Goal: Transaction & Acquisition: Purchase product/service

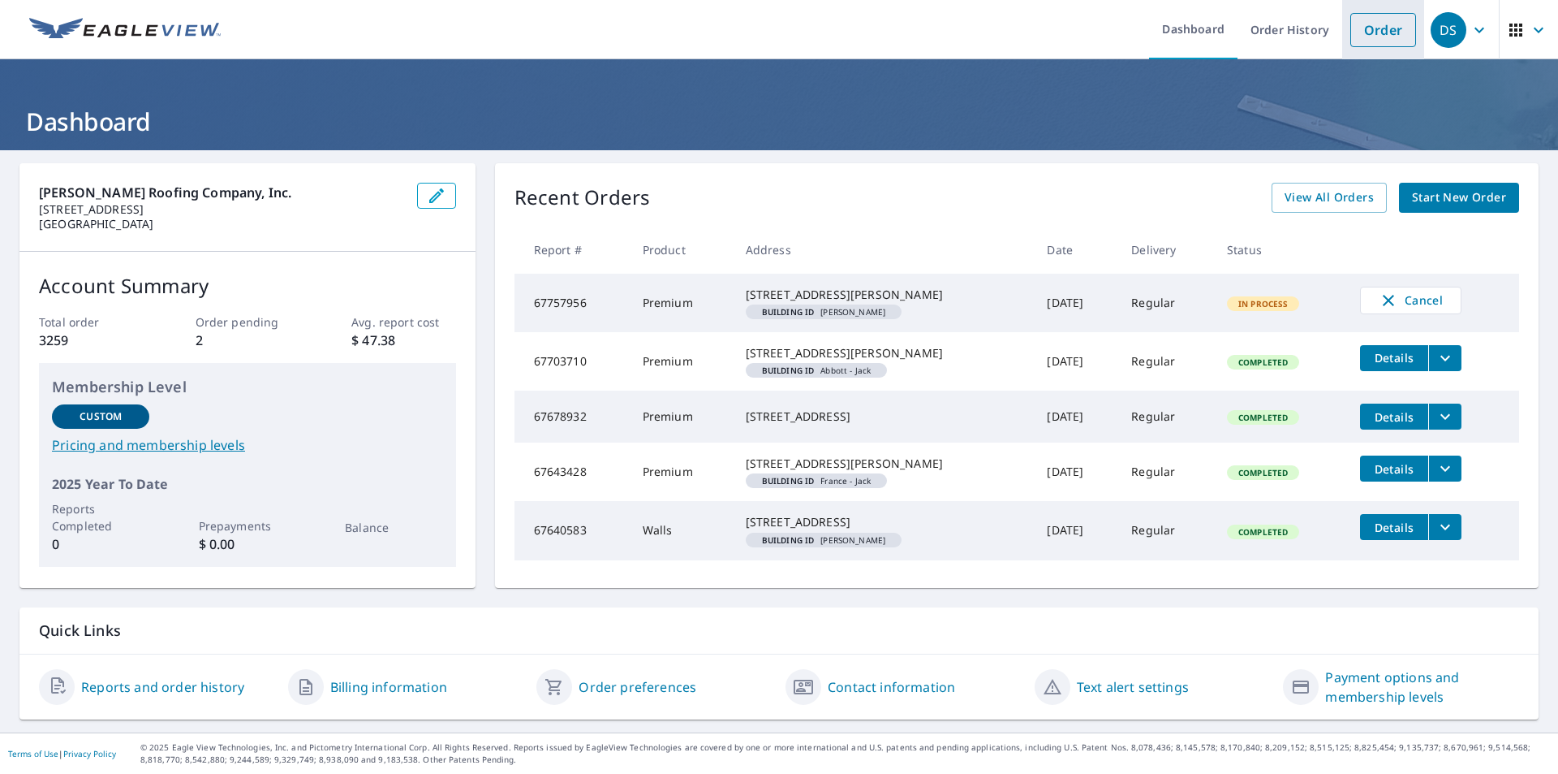
click at [1382, 35] on link "Order" at bounding box center [1384, 30] width 66 height 34
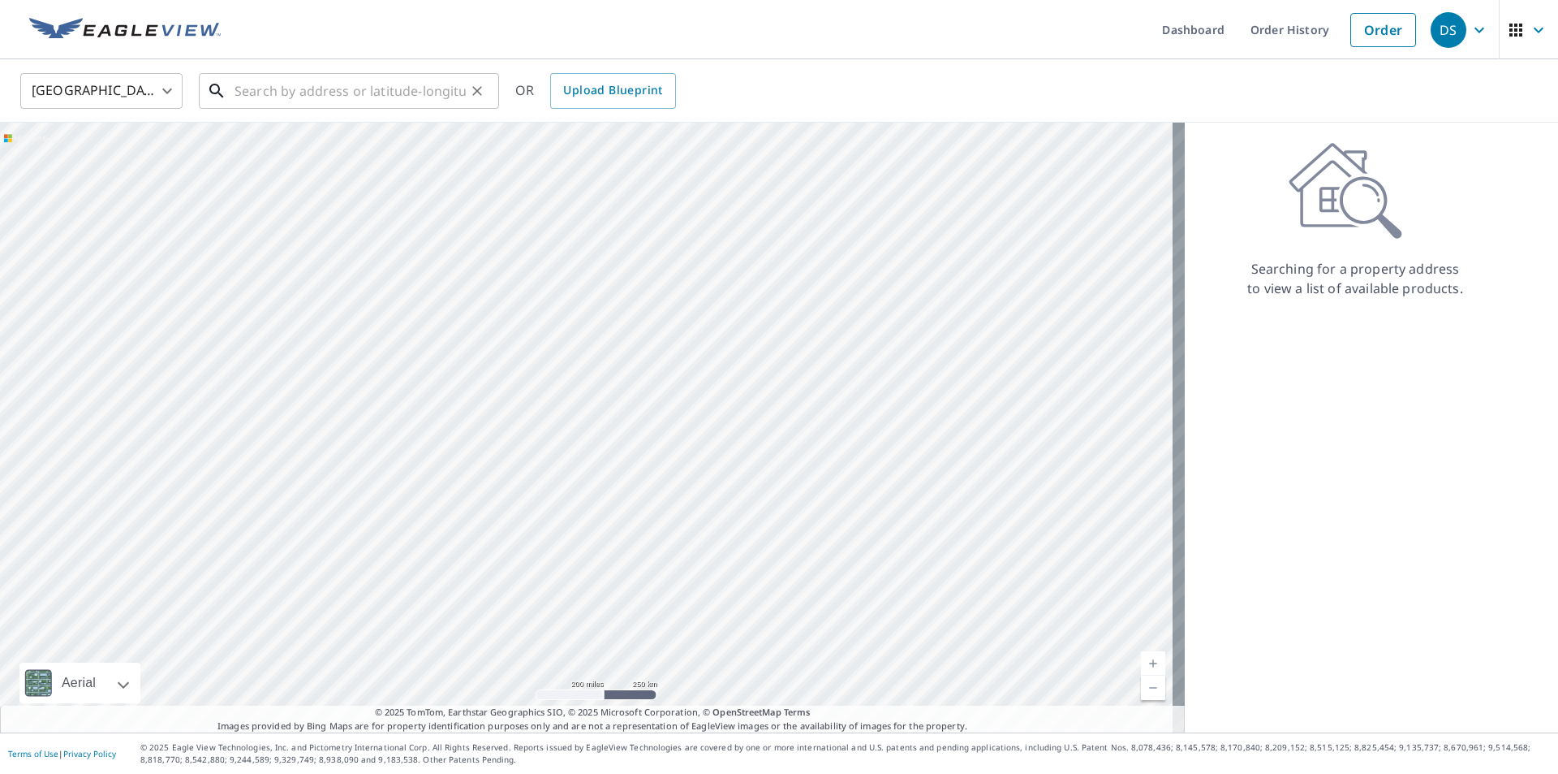
click at [291, 100] on input "text" at bounding box center [350, 90] width 231 height 45
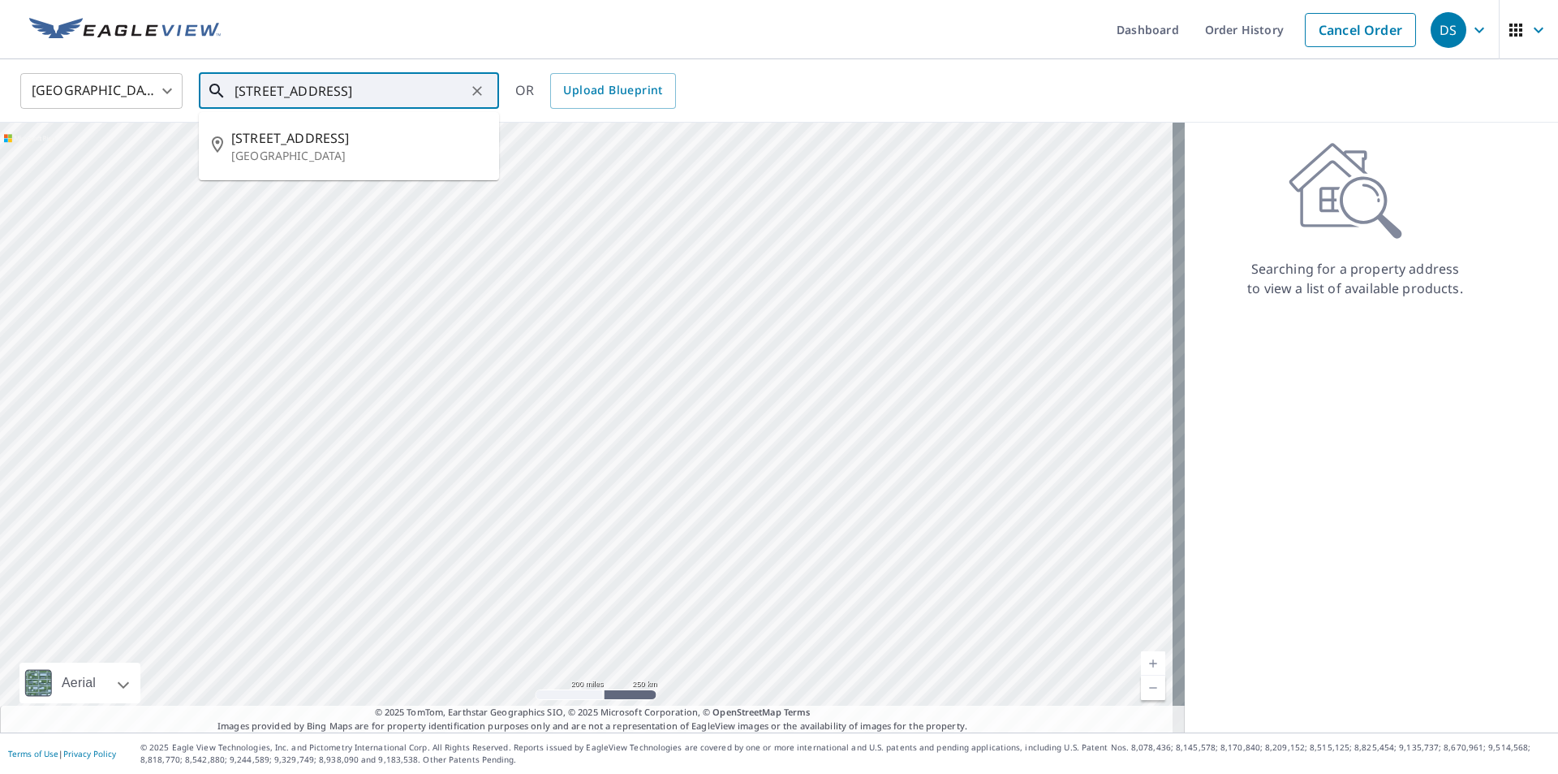
type input "[STREET_ADDRESS]"
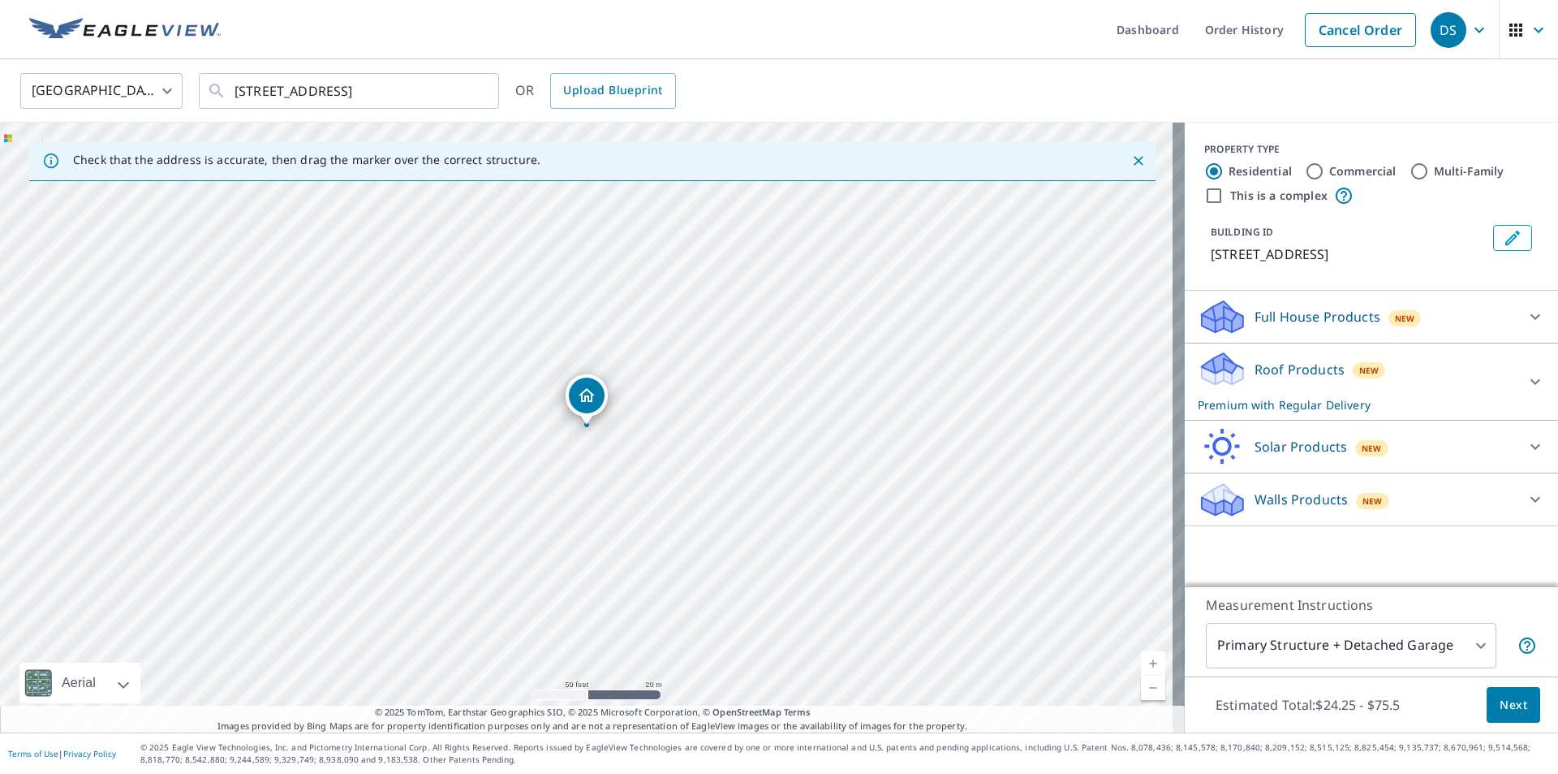
click at [1494, 237] on button "Edit building 1" at bounding box center [1513, 238] width 39 height 26
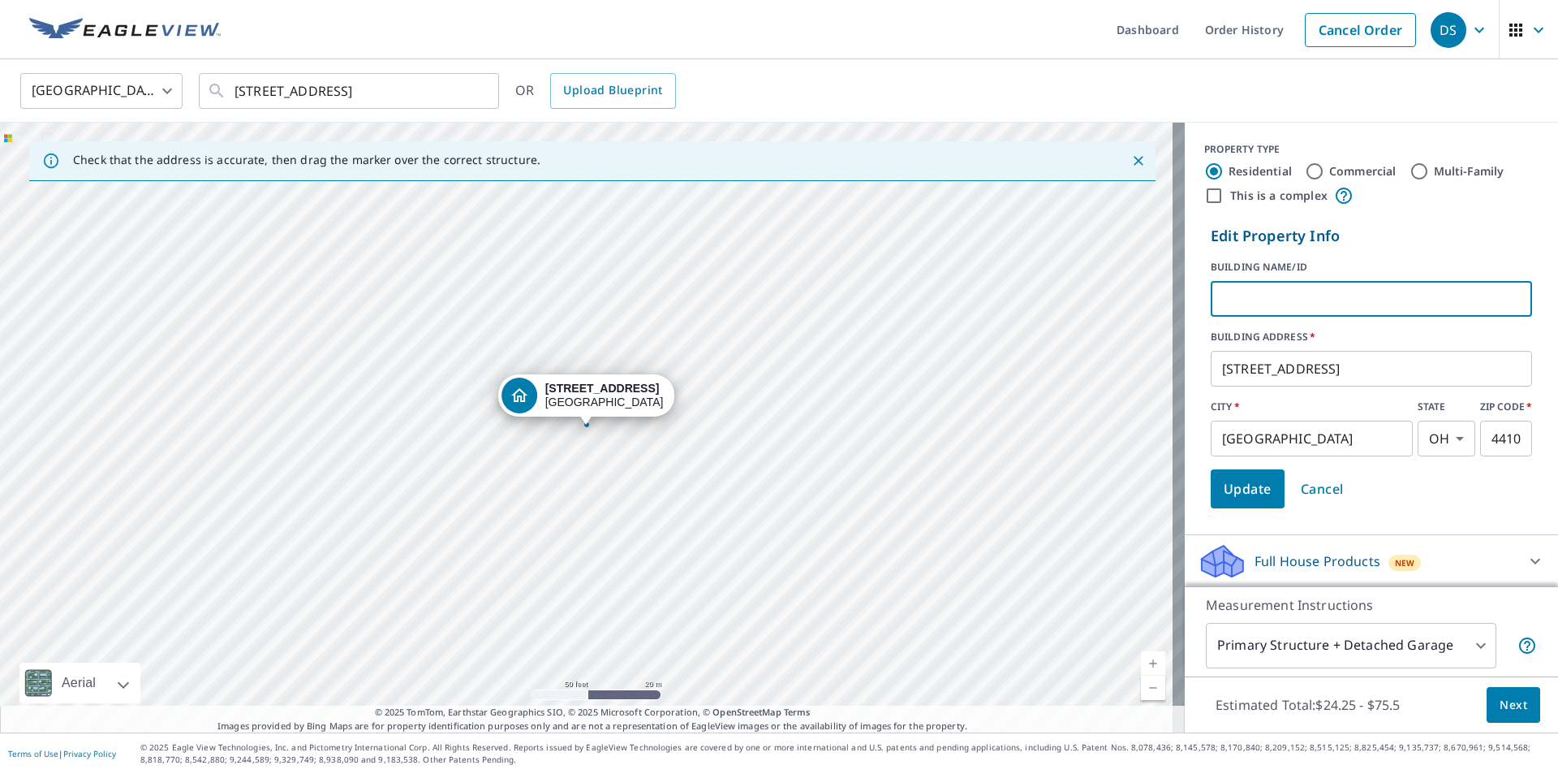
click at [1308, 282] on input "text" at bounding box center [1371, 298] width 321 height 45
type input "[PERSON_NAME]"
click at [1243, 496] on span "Update" at bounding box center [1248, 488] width 48 height 23
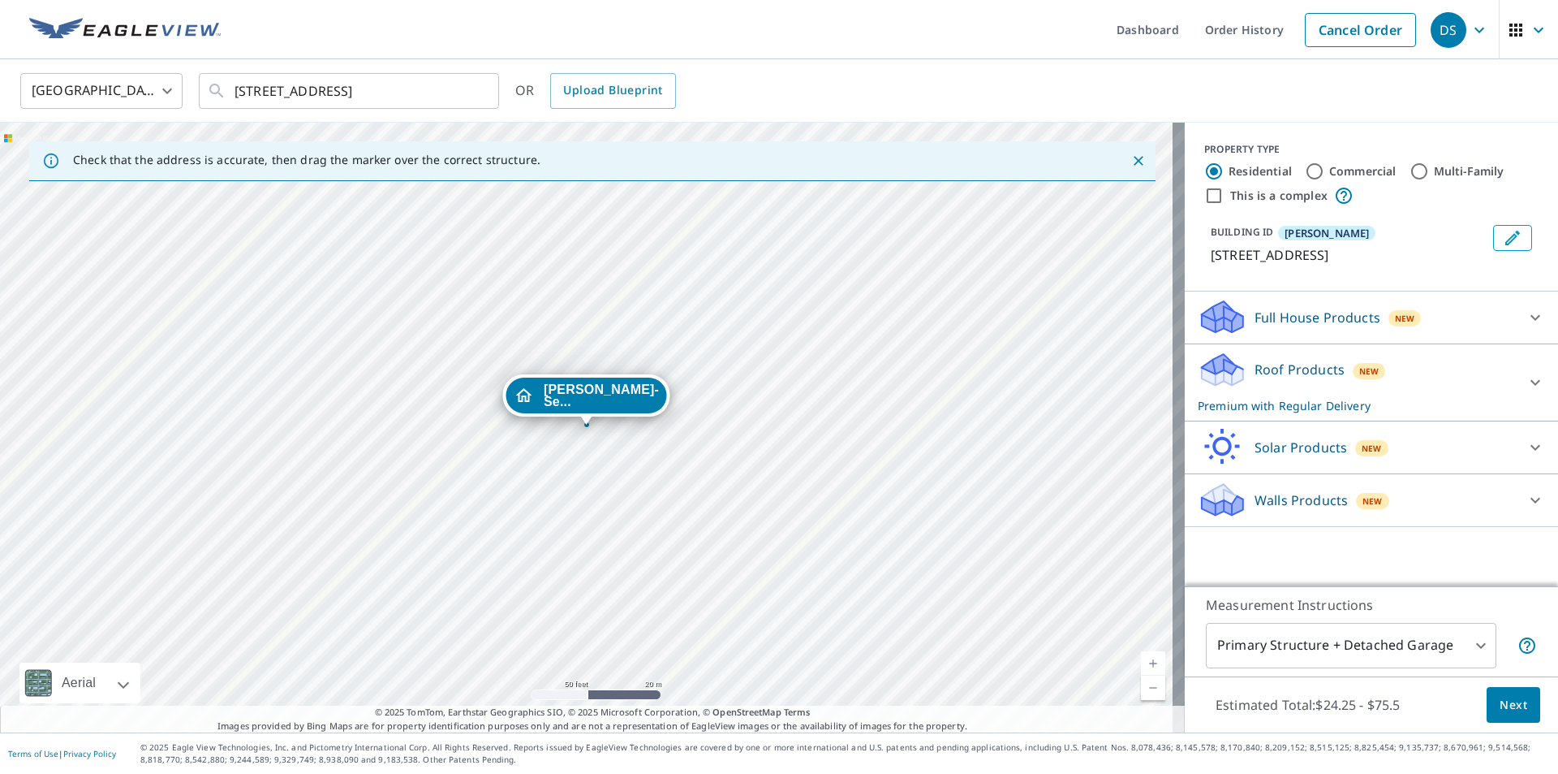
click at [1507, 702] on span "Next" at bounding box center [1514, 705] width 28 height 20
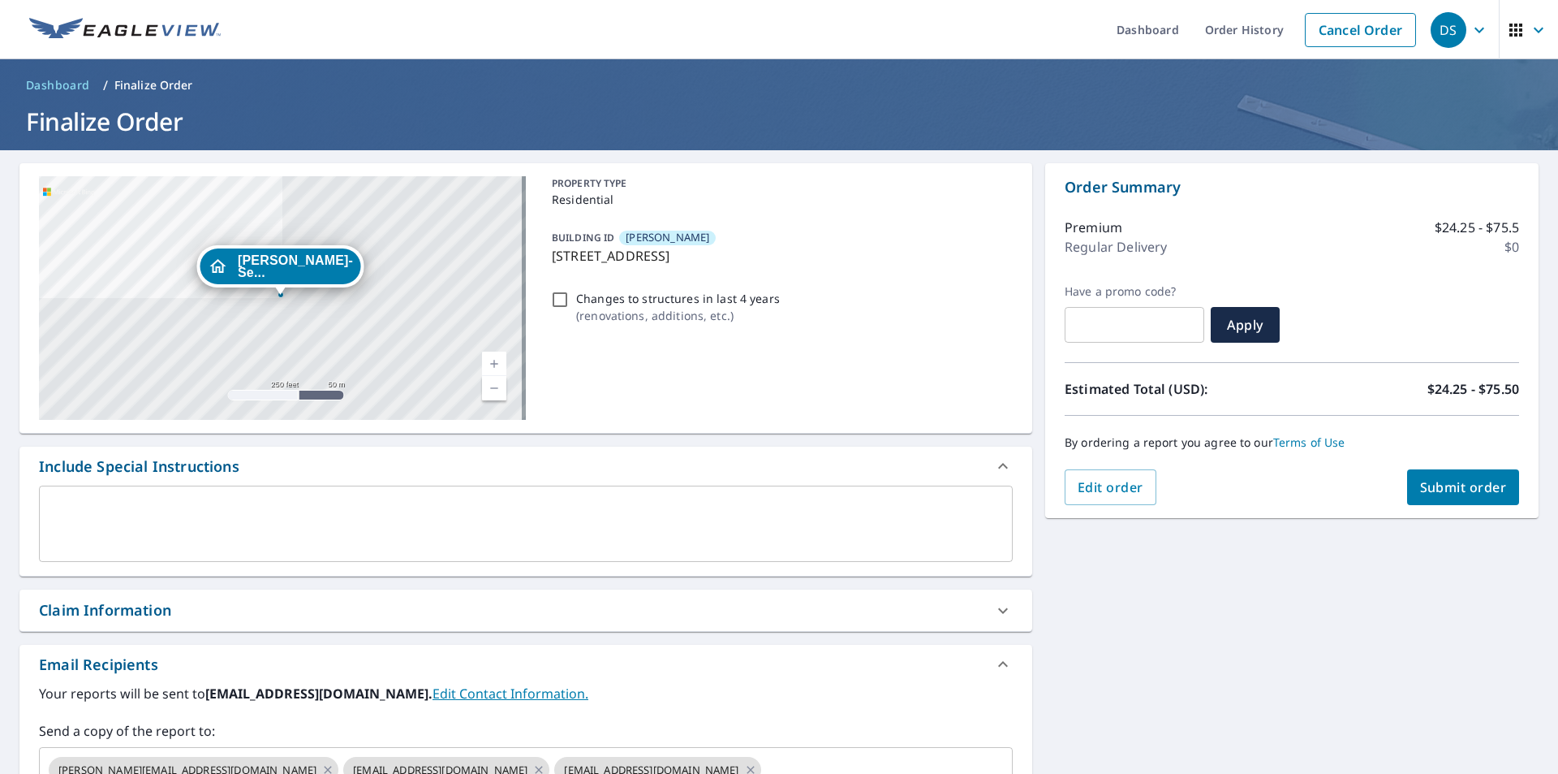
scroll to position [248, 0]
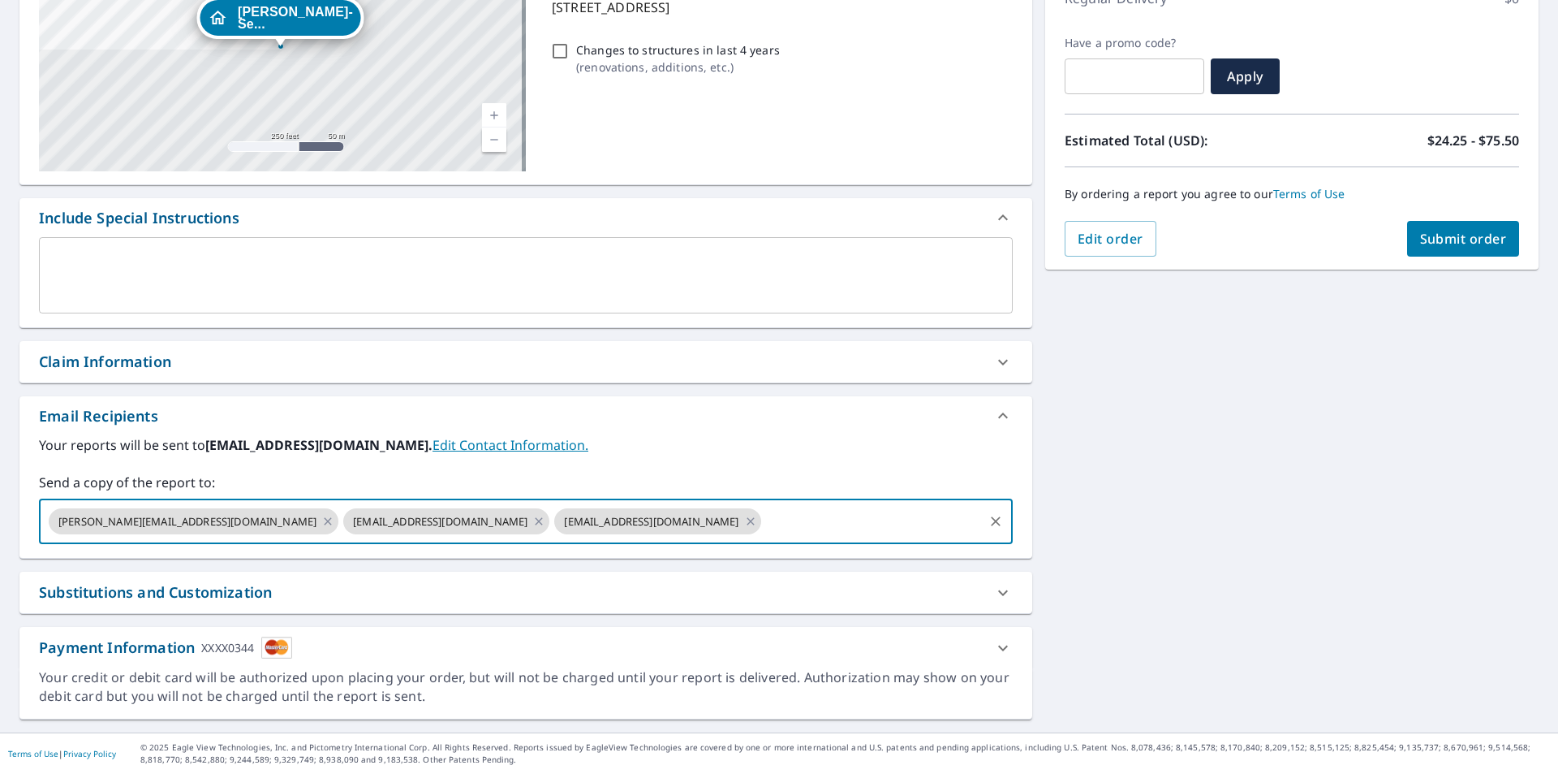
click at [764, 529] on input "text" at bounding box center [873, 521] width 218 height 31
type input "[EMAIL_ADDRESS][DOMAIN_NAME]"
click at [1457, 229] on button "Submit order" at bounding box center [1464, 239] width 113 height 36
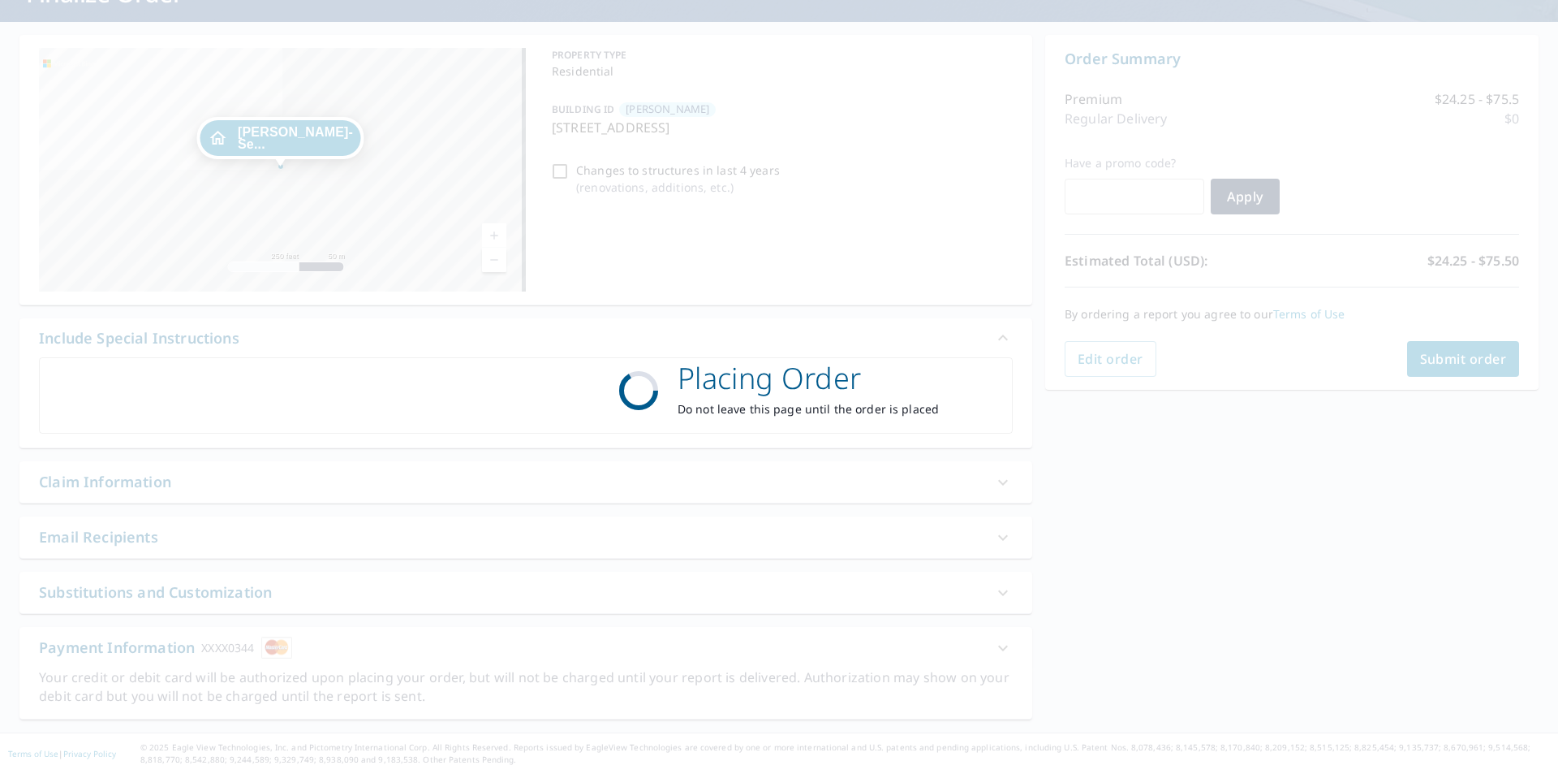
scroll to position [128, 0]
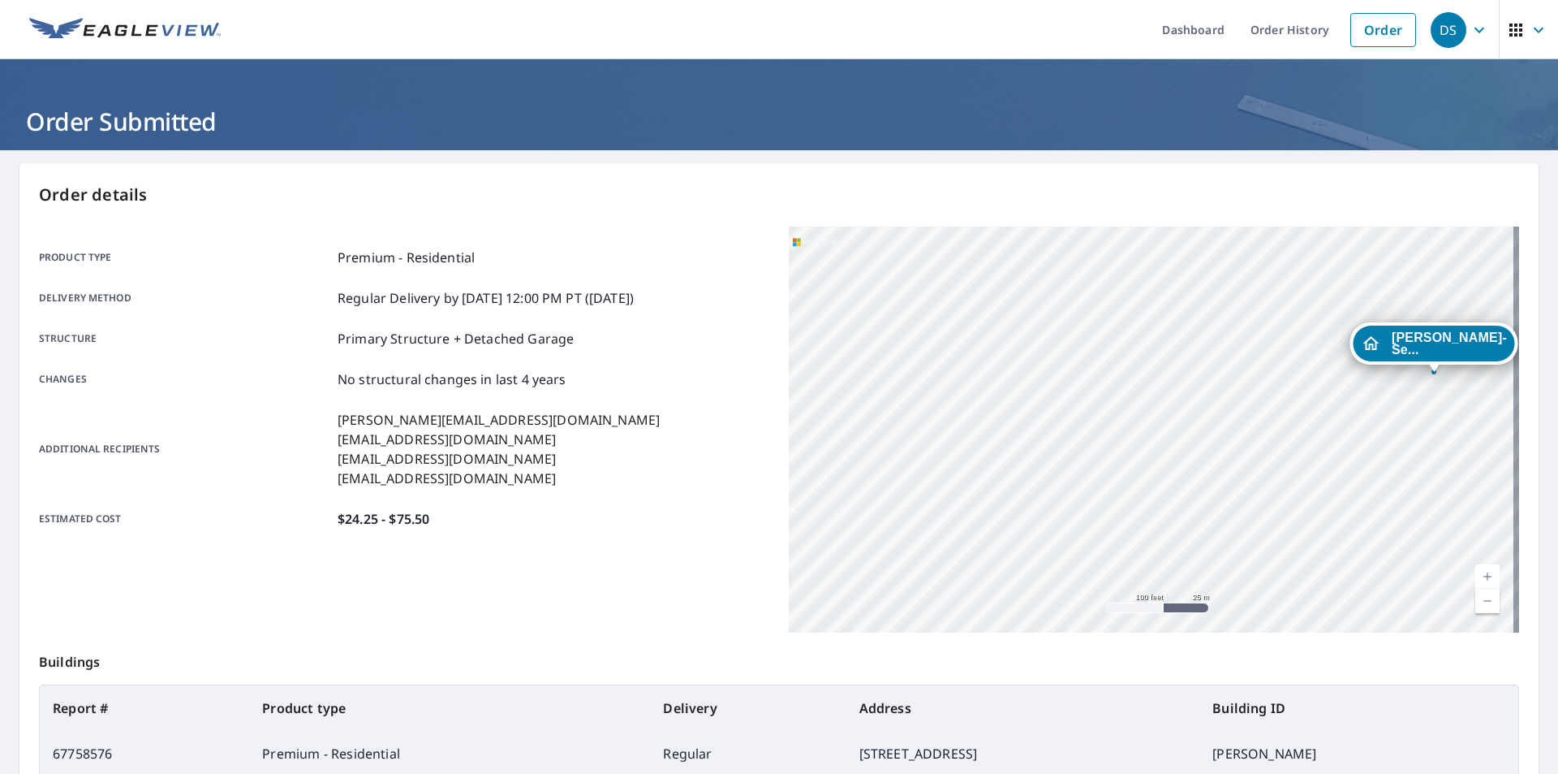
scroll to position [182, 0]
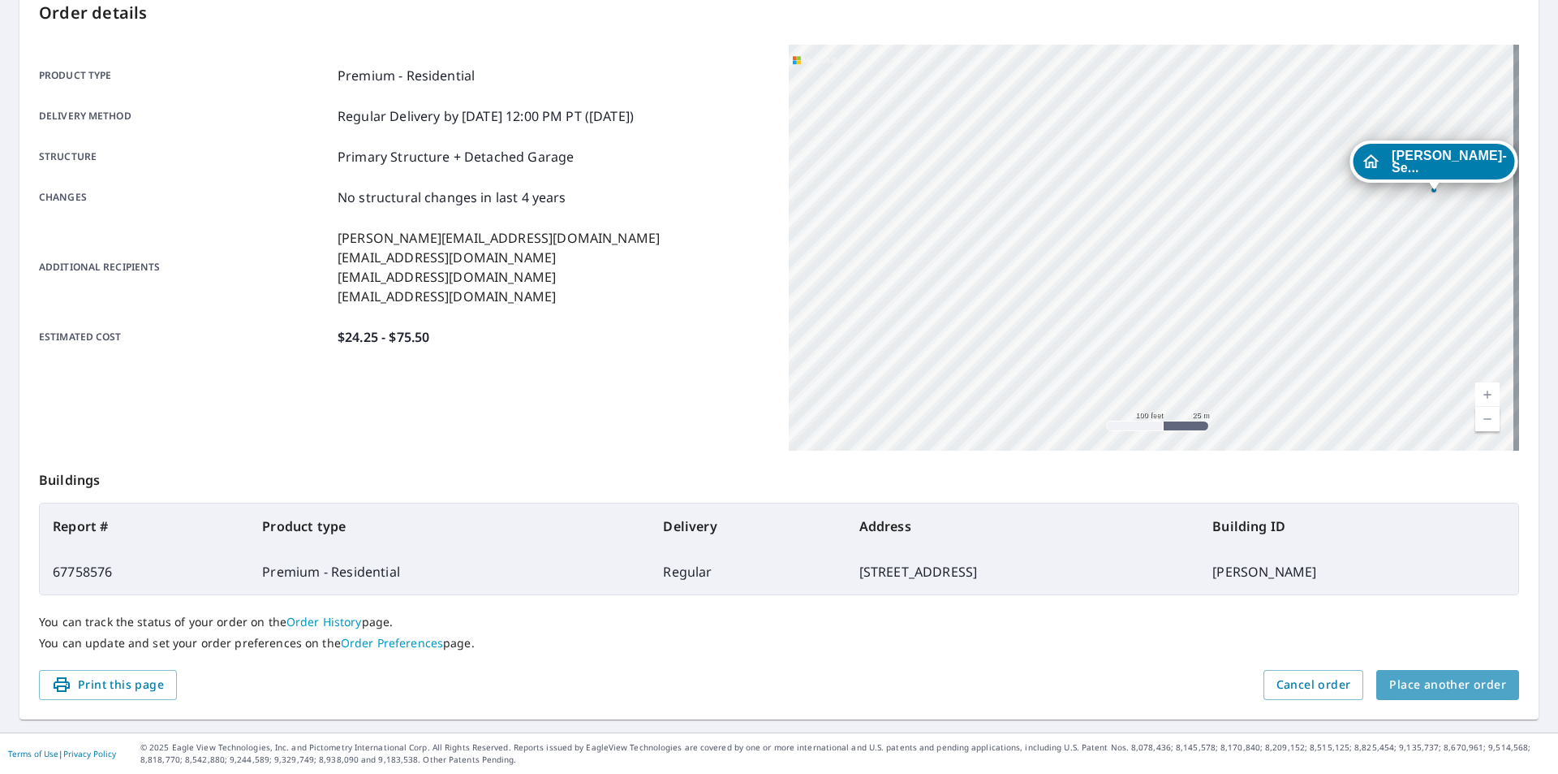
click at [1424, 688] on span "Place another order" at bounding box center [1448, 685] width 117 height 20
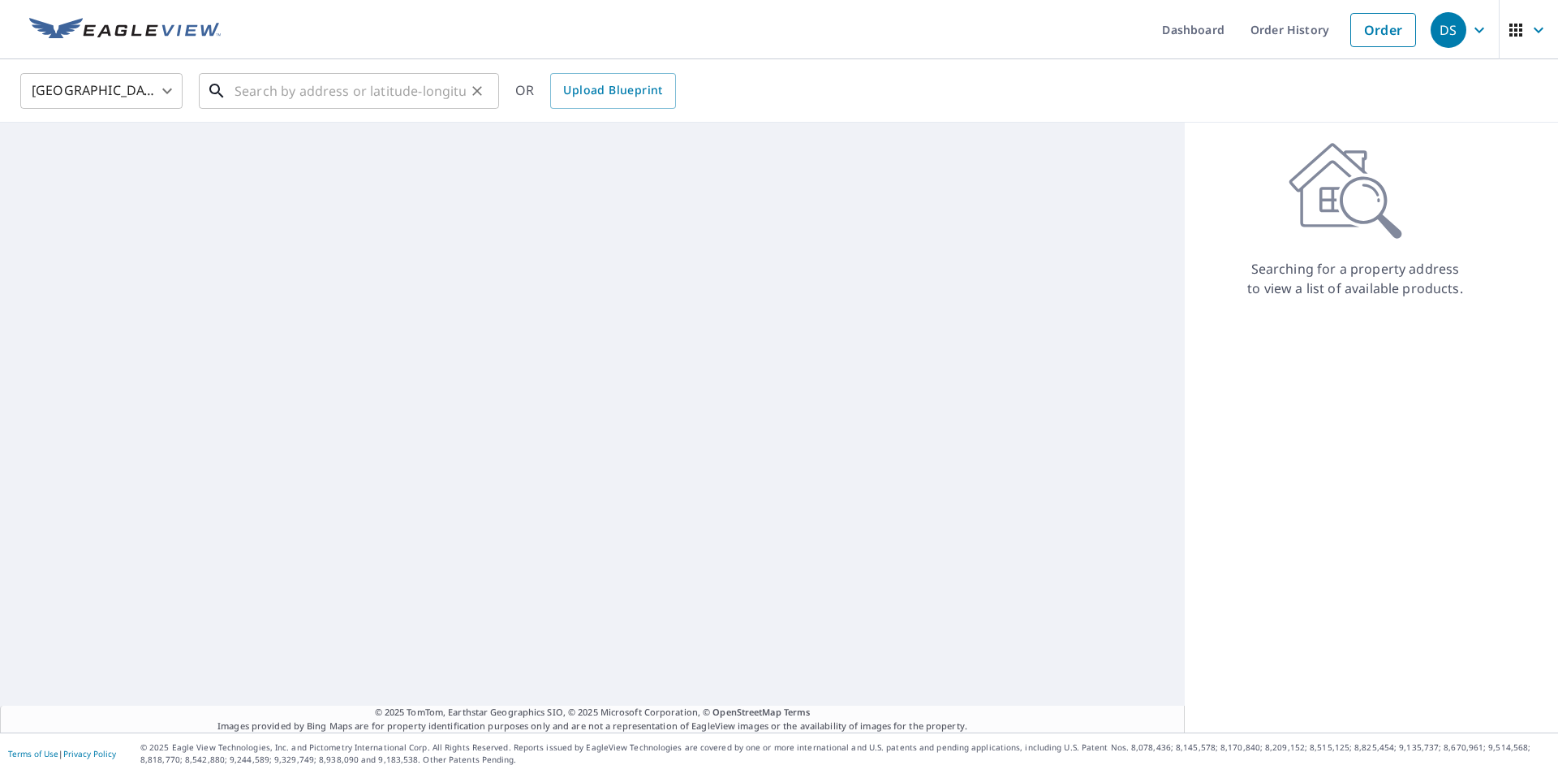
click at [309, 98] on input "text" at bounding box center [350, 90] width 231 height 45
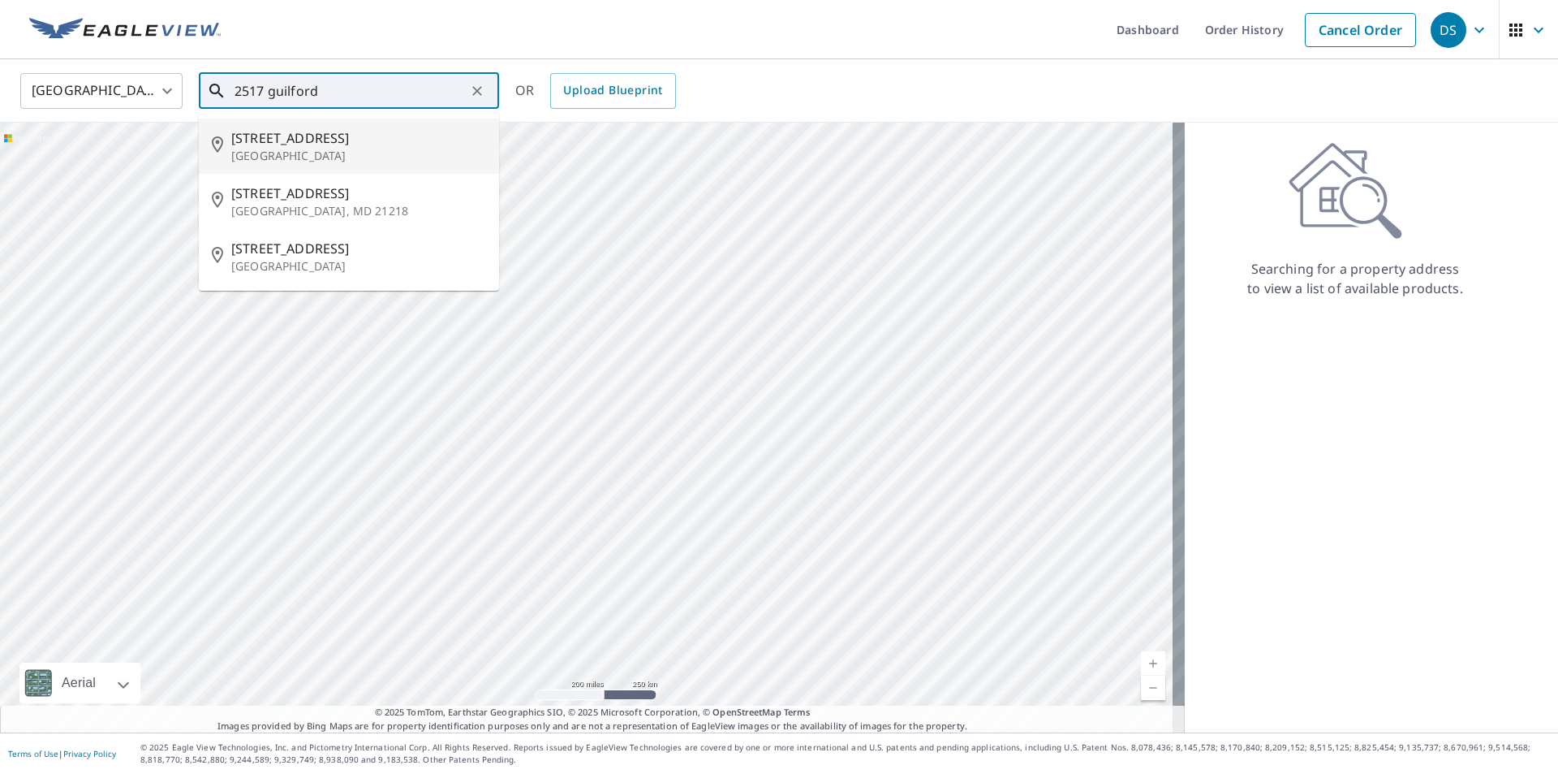
click at [298, 154] on p "[GEOGRAPHIC_DATA]" at bounding box center [358, 156] width 255 height 16
type input "[STREET_ADDRESS]"
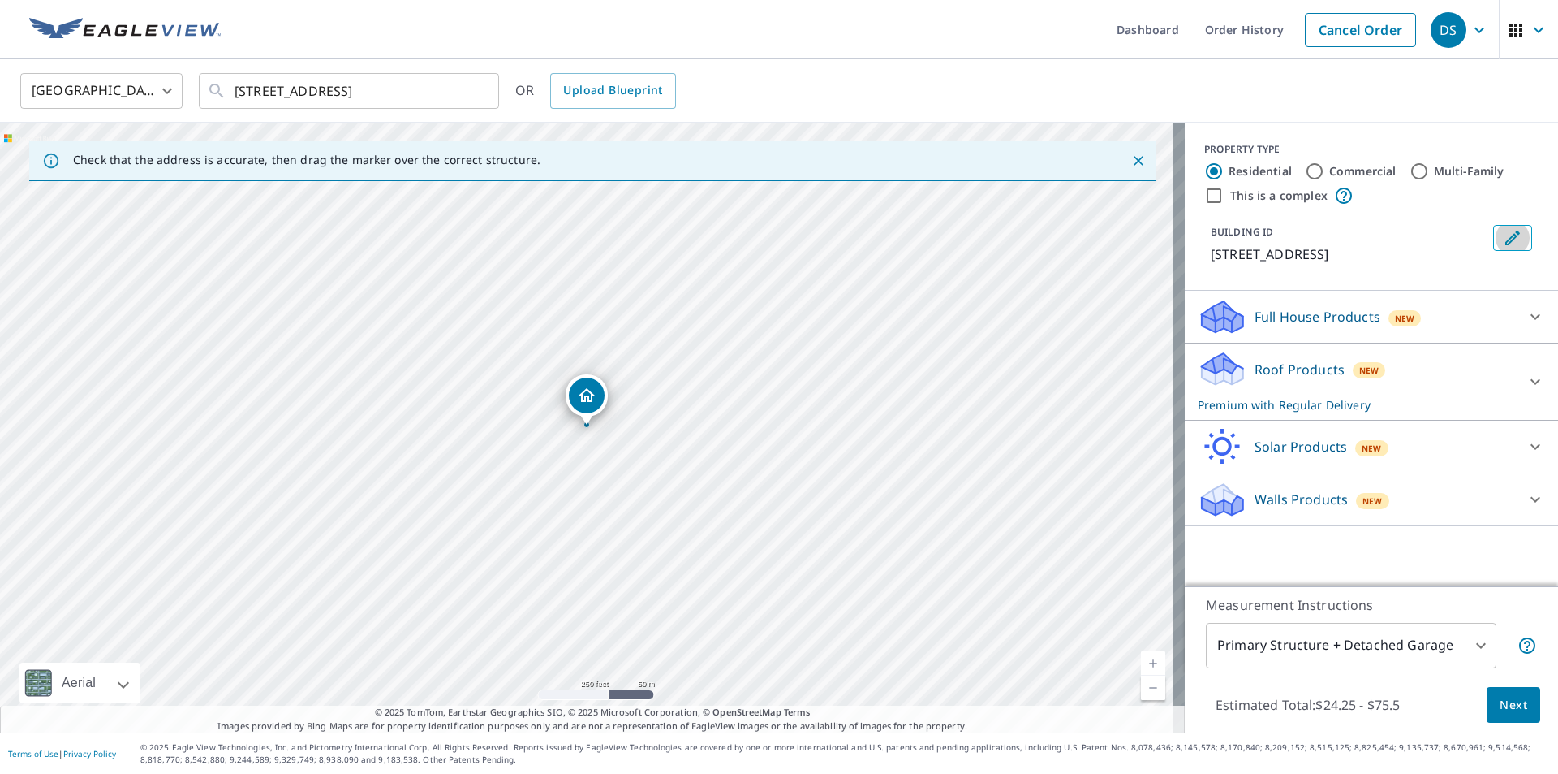
click at [1506, 243] on icon "Edit building 1" at bounding box center [1513, 238] width 15 height 15
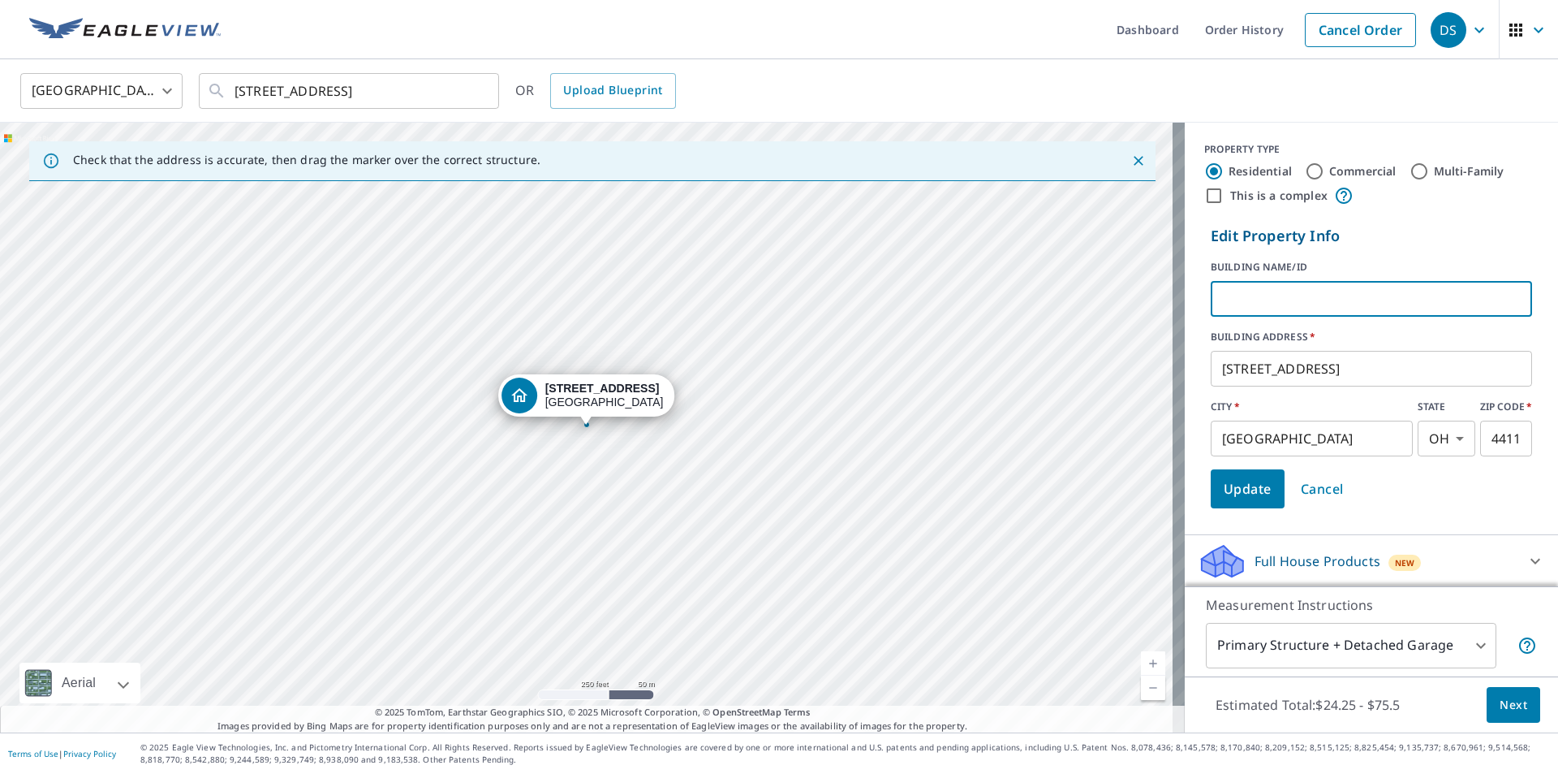
click at [1235, 304] on input "text" at bounding box center [1371, 298] width 321 height 45
type input "[PERSON_NAME]"
click button "Update" at bounding box center [1248, 488] width 74 height 39
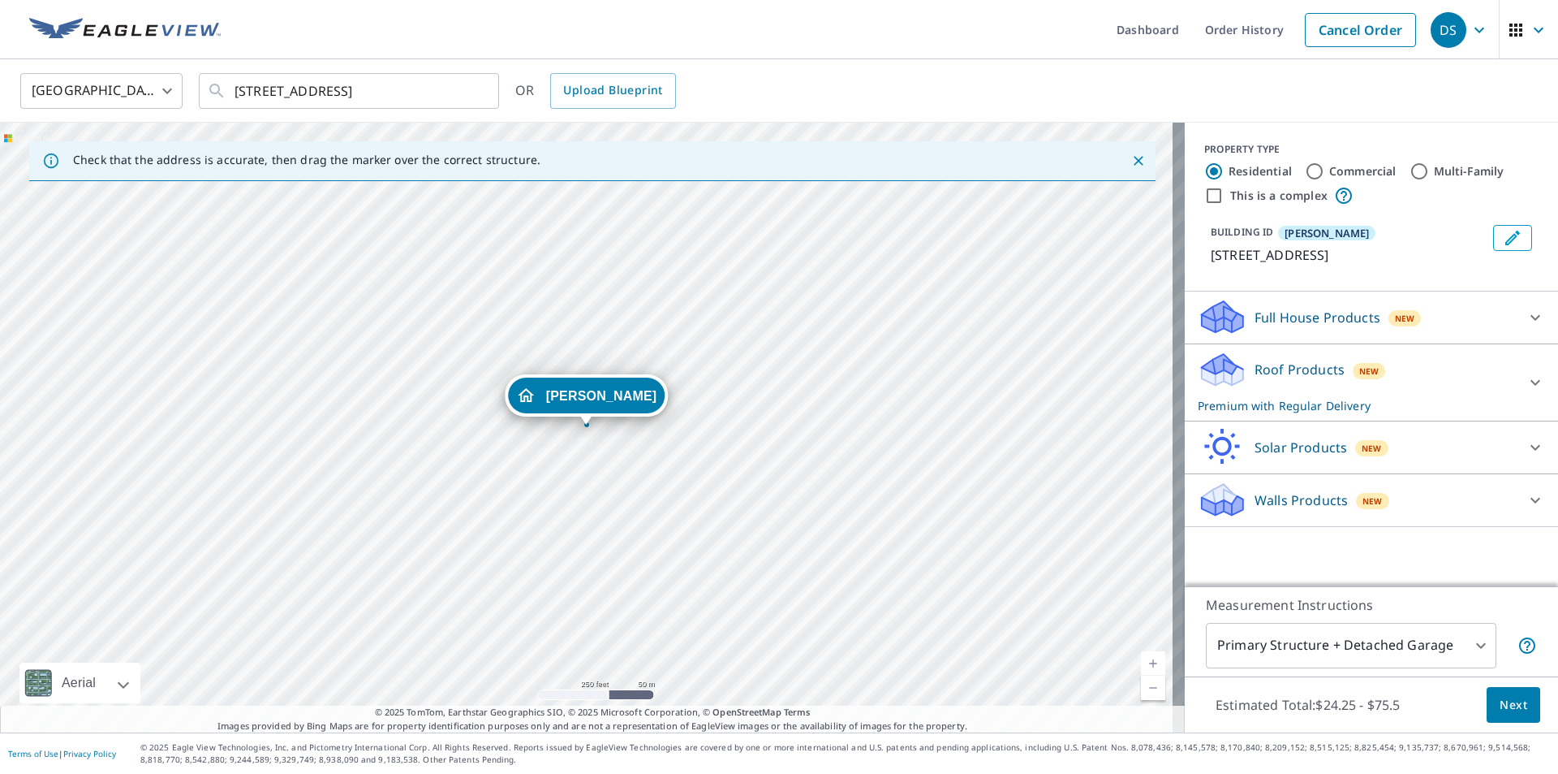
click at [1500, 705] on span "Next" at bounding box center [1514, 705] width 28 height 20
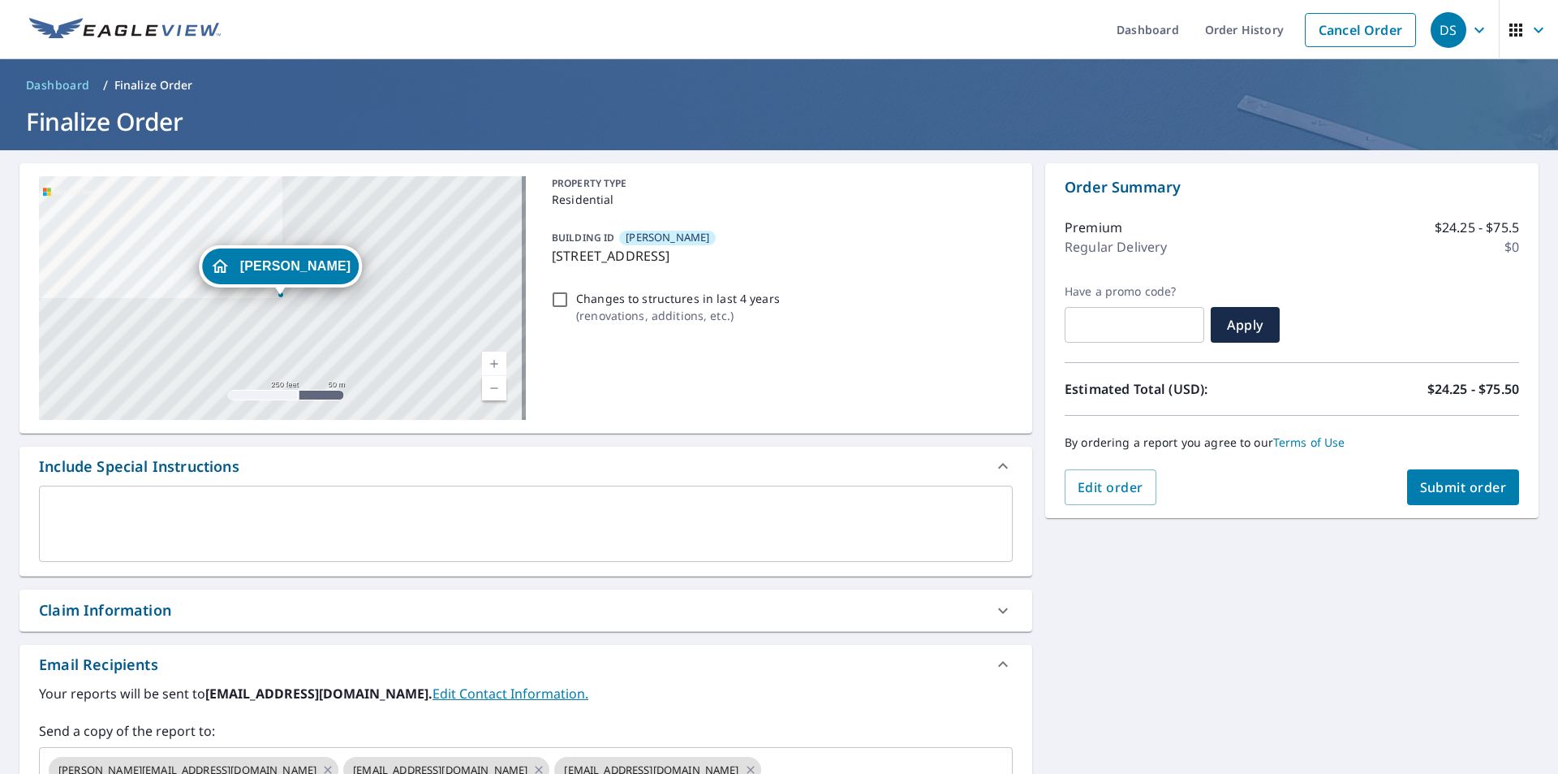
scroll to position [248, 0]
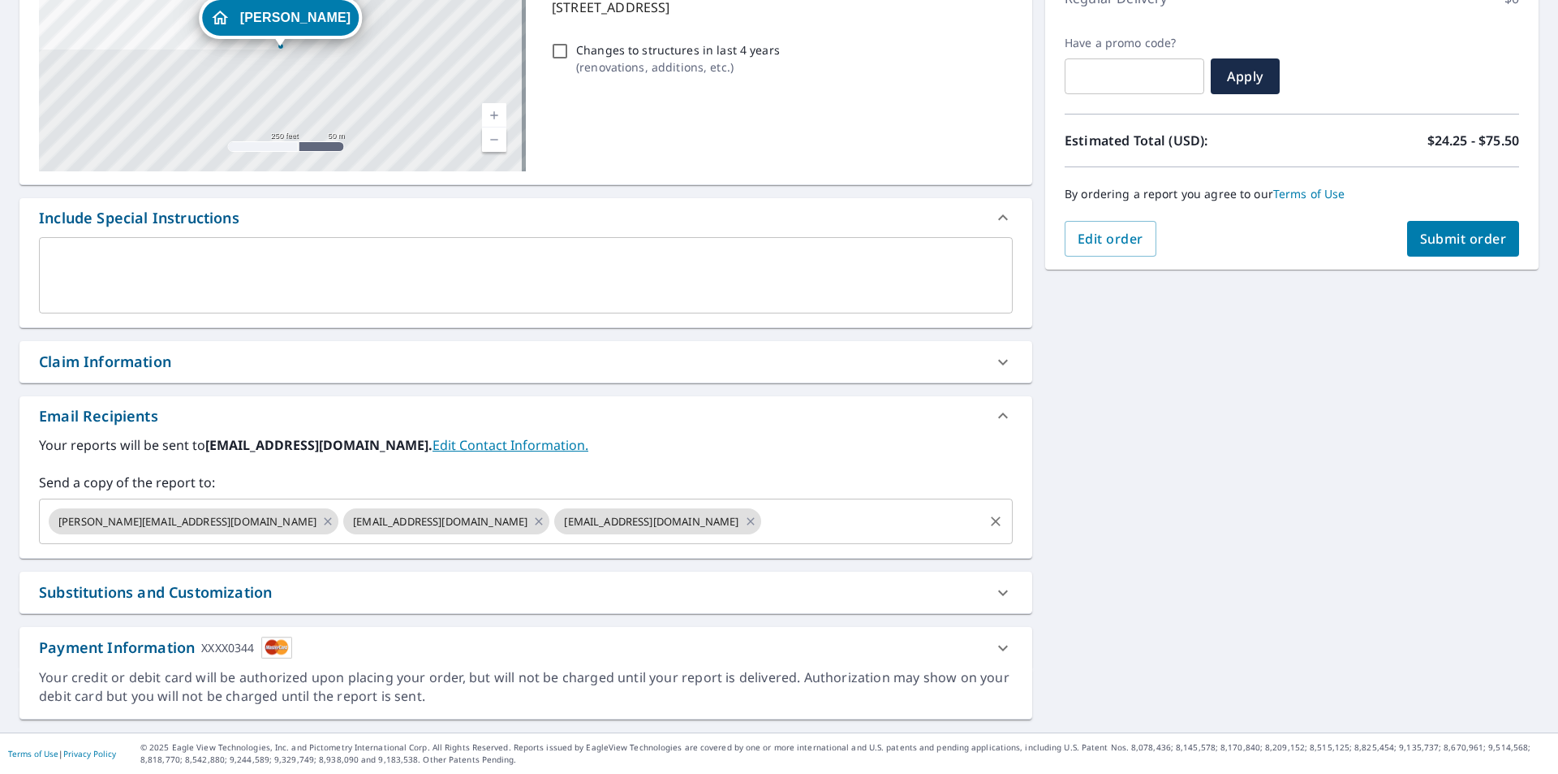
click at [764, 517] on input "text" at bounding box center [873, 521] width 218 height 31
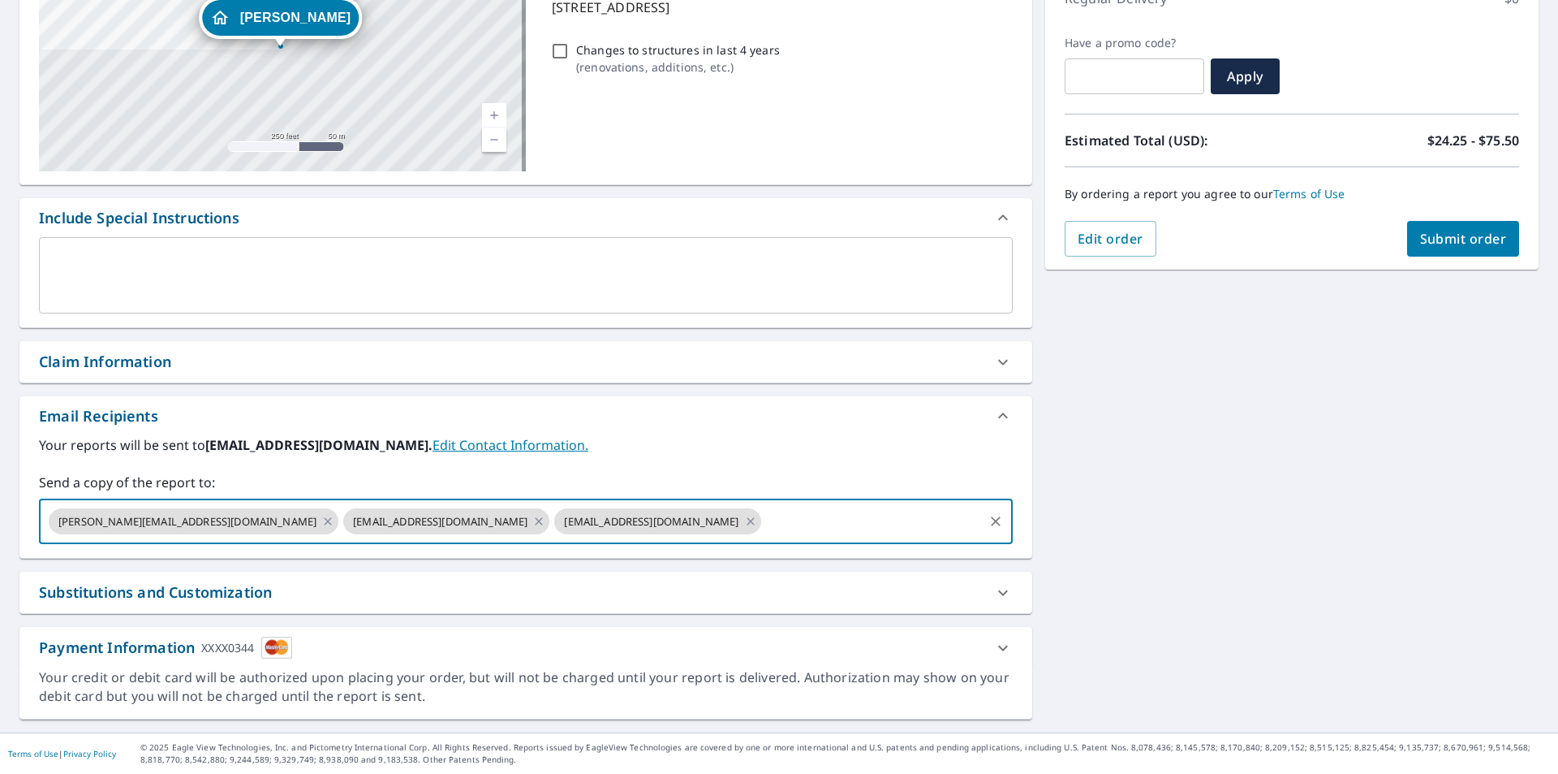
type input "[EMAIL_ADDRESS][DOMAIN_NAME]"
click at [1457, 232] on span "Submit order" at bounding box center [1463, 239] width 87 height 18
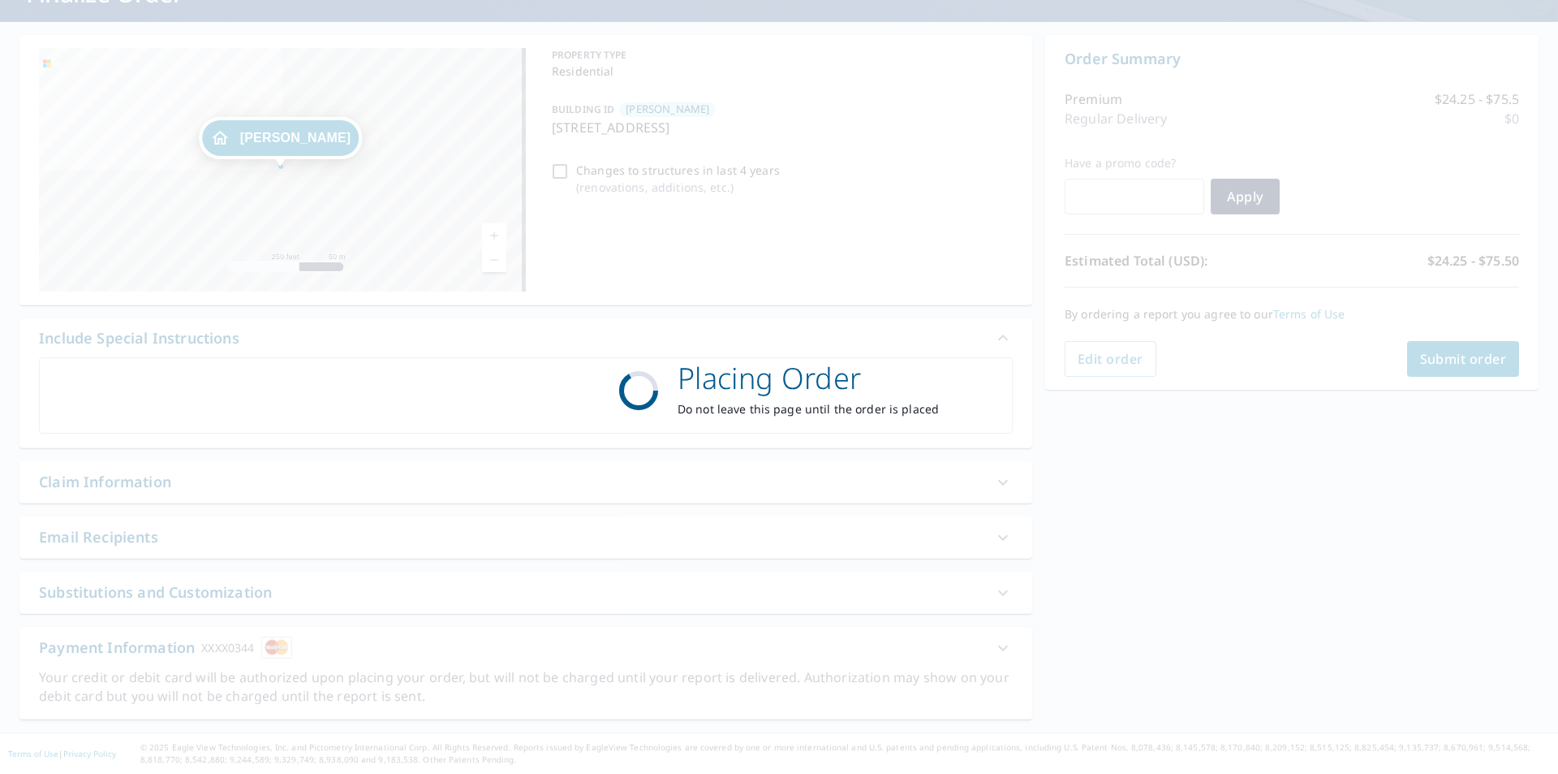
scroll to position [128, 0]
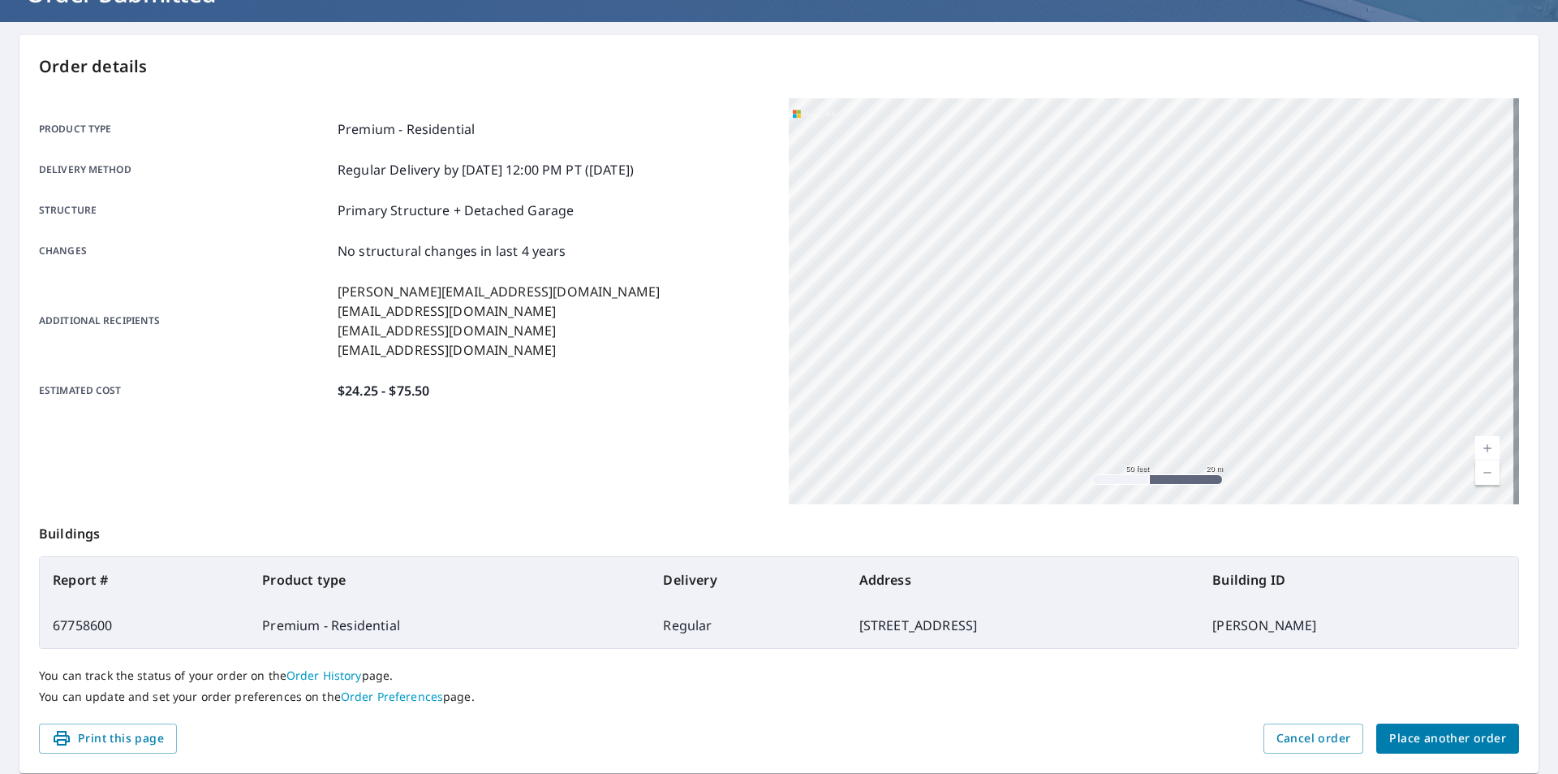
scroll to position [182, 0]
